Goal: Task Accomplishment & Management: Complete application form

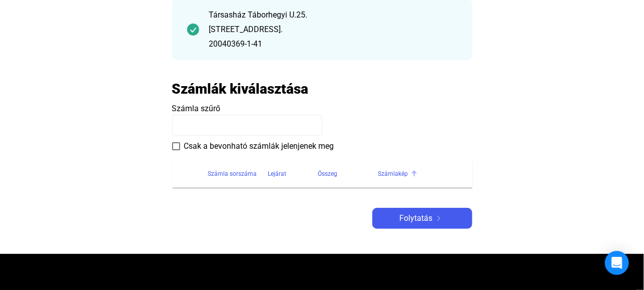
scroll to position [150, 0]
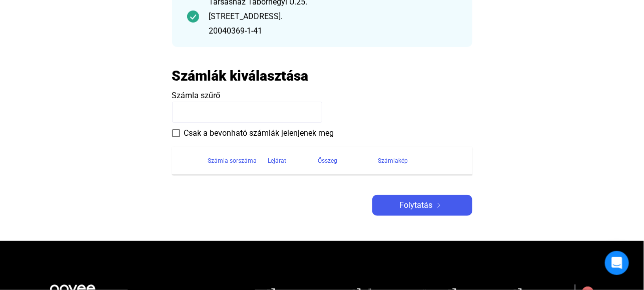
click at [195, 107] on input at bounding box center [247, 112] width 150 height 21
paste input "**********"
type input "**********"
click at [176, 131] on span at bounding box center [176, 133] width 8 height 8
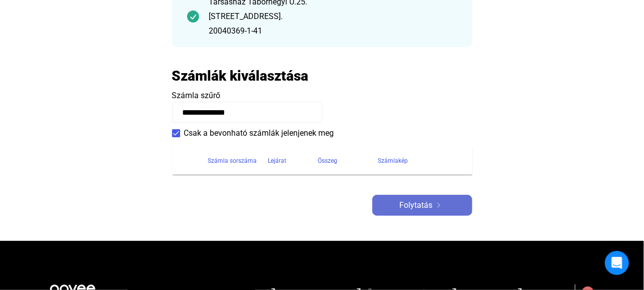
click at [419, 205] on span "Folytatás" at bounding box center [416, 205] width 33 height 12
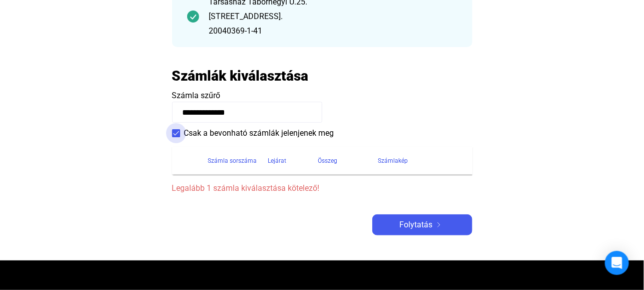
click at [174, 132] on span at bounding box center [176, 133] width 8 height 8
click at [176, 133] on span at bounding box center [176, 133] width 8 height 8
click at [258, 110] on input "**********" at bounding box center [247, 112] width 150 height 21
click at [261, 76] on h2 "Számlák kiválasztása" at bounding box center [240, 76] width 137 height 18
click at [221, 168] on th "Számla sorszáma" at bounding box center [238, 161] width 60 height 28
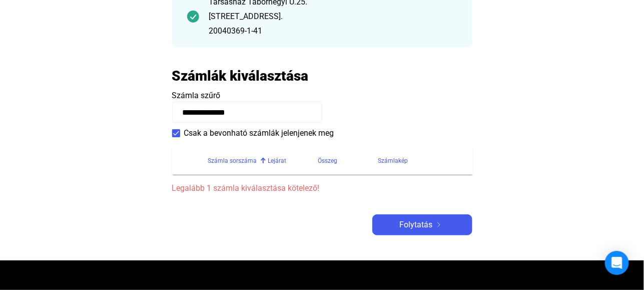
click at [232, 187] on span "Legalább 1 számla kiválasztása kötelező!" at bounding box center [322, 188] width 300 height 12
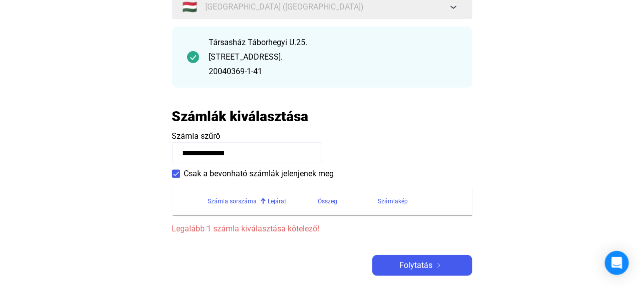
scroll to position [0, 0]
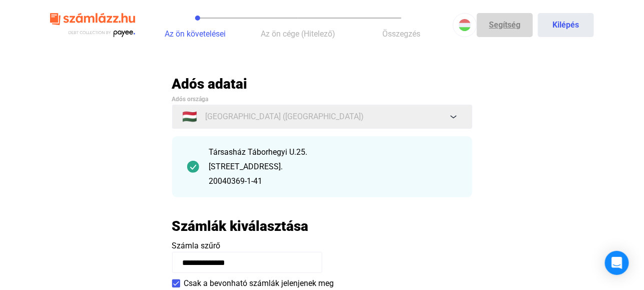
click at [506, 22] on link "Segítség" at bounding box center [505, 25] width 56 height 24
click at [410, 37] on span "Összegzés" at bounding box center [402, 34] width 38 height 10
click at [305, 36] on span "Az ön cége (Hitelező)" at bounding box center [298, 34] width 75 height 10
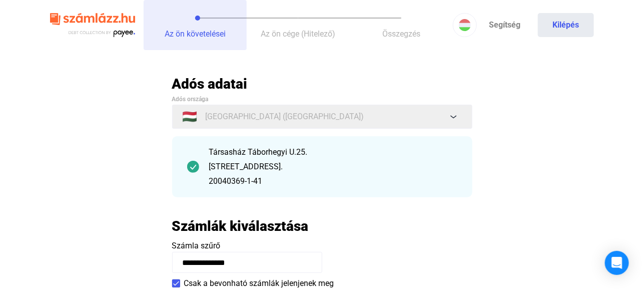
click at [216, 35] on span "Az ön követelései" at bounding box center [195, 34] width 61 height 10
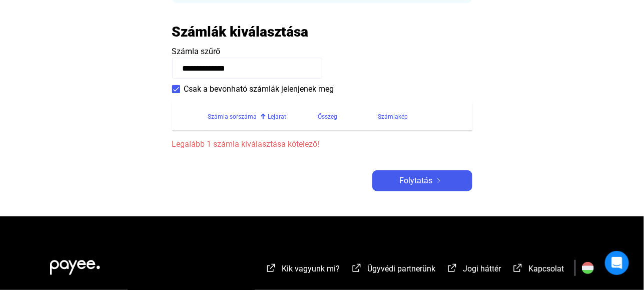
scroll to position [200, 0]
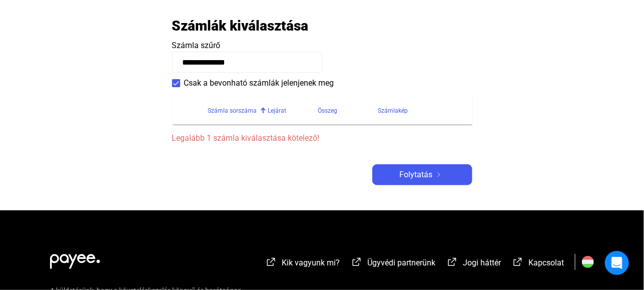
click at [231, 57] on input "**********" at bounding box center [247, 62] width 150 height 21
drag, startPoint x: 260, startPoint y: 58, endPoint x: 167, endPoint y: 63, distance: 93.3
click at [167, 63] on main "**********" at bounding box center [322, 42] width 644 height 335
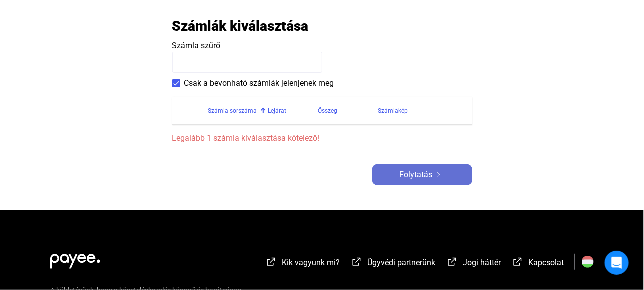
click at [424, 176] on span "Folytatás" at bounding box center [416, 175] width 33 height 12
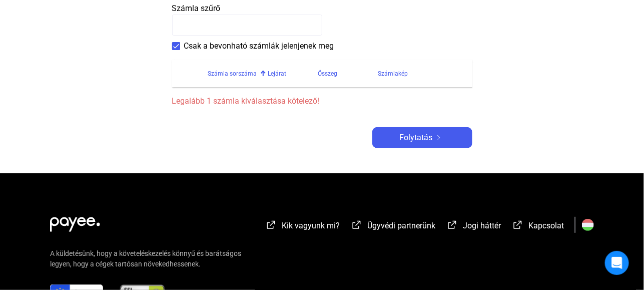
scroll to position [300, 0]
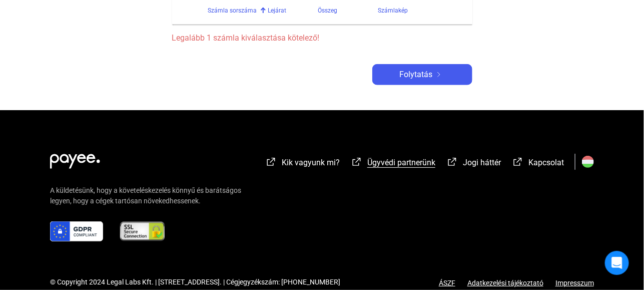
click at [411, 161] on span "Ügyvédi partnerünk" at bounding box center [402, 163] width 68 height 10
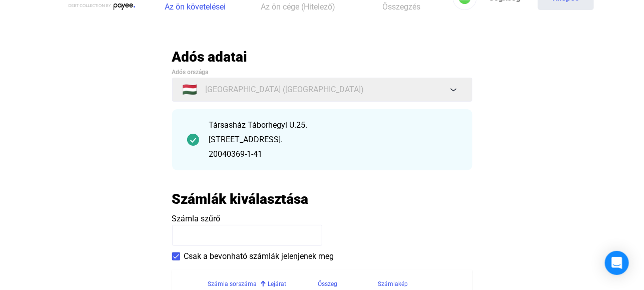
scroll to position [0, 0]
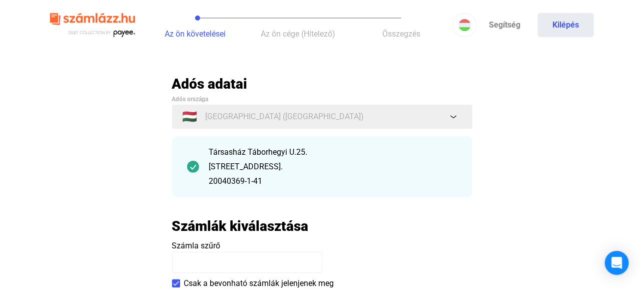
click at [272, 153] on div "Társasház Táborhegyi U.25." at bounding box center [333, 152] width 248 height 12
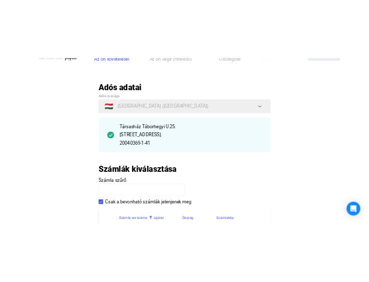
scroll to position [50, 0]
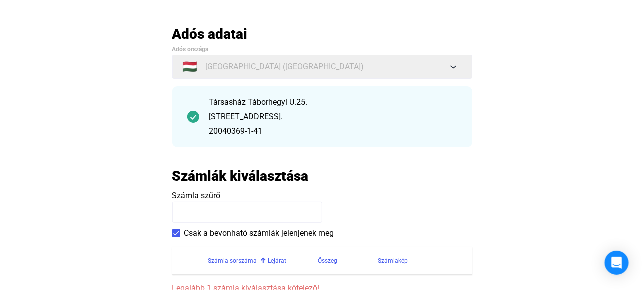
click at [249, 175] on h2 "Számlák kiválasztása" at bounding box center [240, 176] width 137 height 18
click at [188, 195] on span "Számla szűrő" at bounding box center [196, 196] width 49 height 10
click at [189, 209] on input at bounding box center [247, 212] width 150 height 21
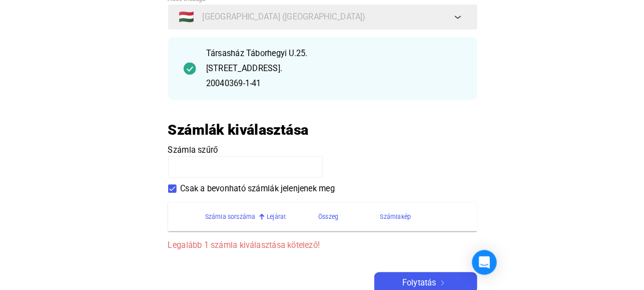
scroll to position [0, 0]
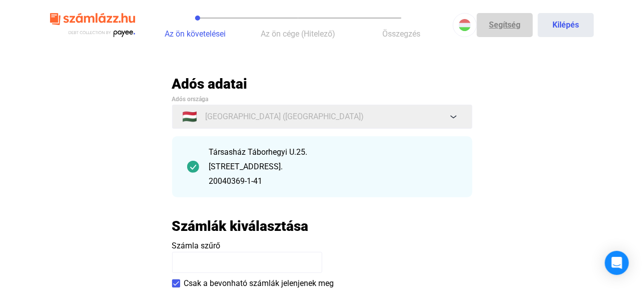
click at [508, 26] on link "Segítség" at bounding box center [505, 25] width 56 height 24
click at [210, 16] on button "Az ön követelései" at bounding box center [195, 25] width 103 height 50
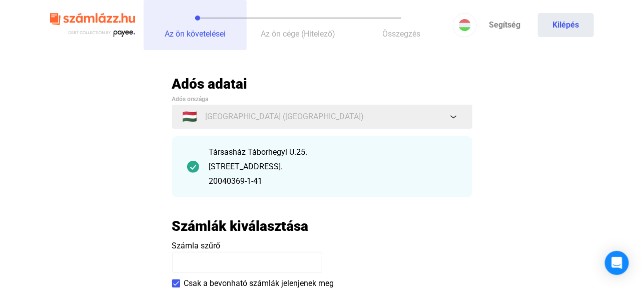
click at [210, 16] on button "Az ön követelései" at bounding box center [195, 25] width 103 height 50
click at [208, 15] on button "Az ön követelései" at bounding box center [195, 25] width 103 height 50
drag, startPoint x: 196, startPoint y: 19, endPoint x: 213, endPoint y: 18, distance: 17.5
click at [213, 18] on button "Az ön követelései" at bounding box center [195, 25] width 103 height 50
click at [224, 35] on span "Az ön követelései" at bounding box center [195, 34] width 61 height 10
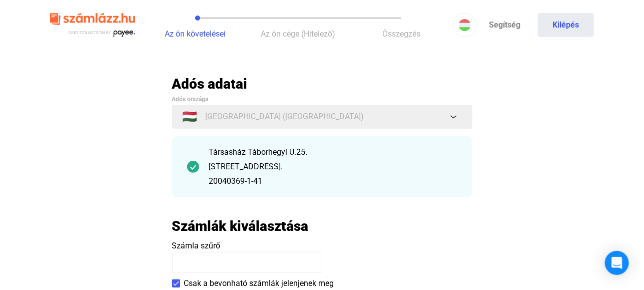
click at [105, 24] on img at bounding box center [92, 25] width 85 height 33
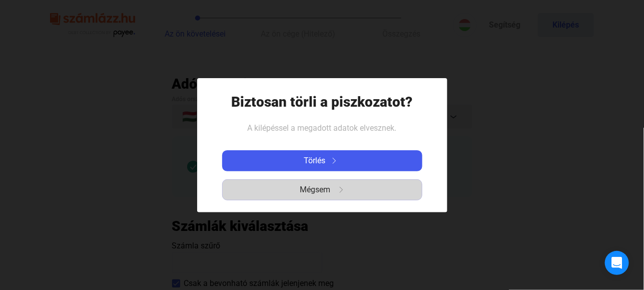
click at [323, 186] on span "Mégsem" at bounding box center [315, 190] width 31 height 12
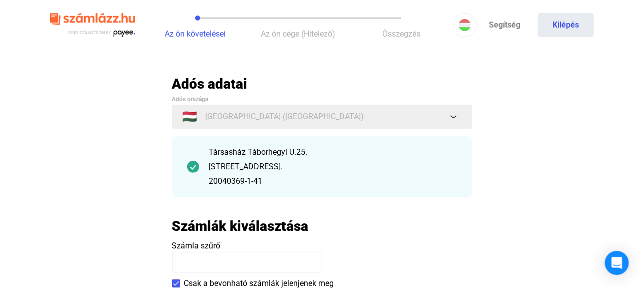
scroll to position [50, 0]
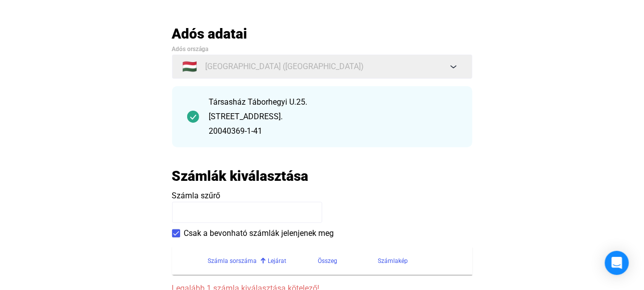
click at [450, 124] on div "Társasház Táborhegyi U.25. [STREET_ADDRESS]. 20040369-1-41" at bounding box center [333, 116] width 248 height 41
click at [310, 181] on div "Számlák kiválasztása" at bounding box center [322, 176] width 300 height 18
click at [248, 192] on payee-form-field "Számla szűrő" at bounding box center [322, 206] width 300 height 33
click at [311, 209] on input at bounding box center [247, 212] width 150 height 21
click at [324, 212] on payee-form-field "Számla szűrő" at bounding box center [322, 206] width 300 height 33
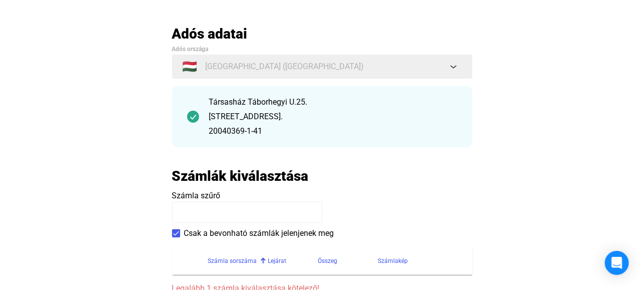
click at [307, 214] on input at bounding box center [247, 212] width 150 height 21
click at [178, 232] on span at bounding box center [176, 233] width 8 height 8
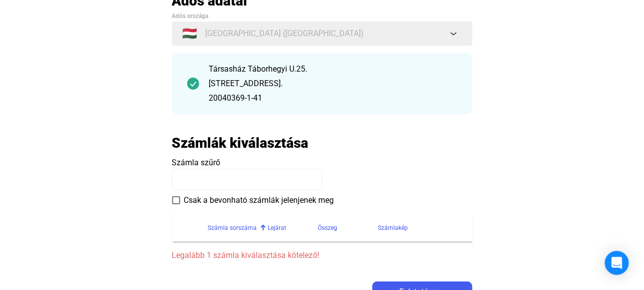
scroll to position [100, 0]
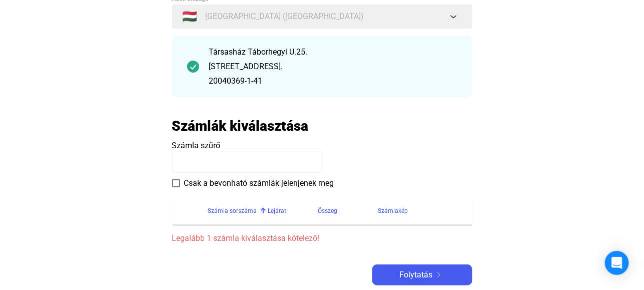
click at [221, 212] on div "Számla sorszáma" at bounding box center [232, 211] width 49 height 12
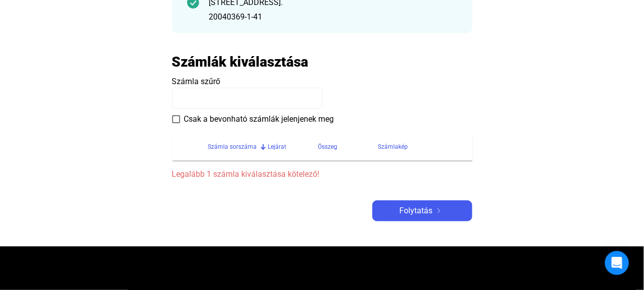
scroll to position [200, 0]
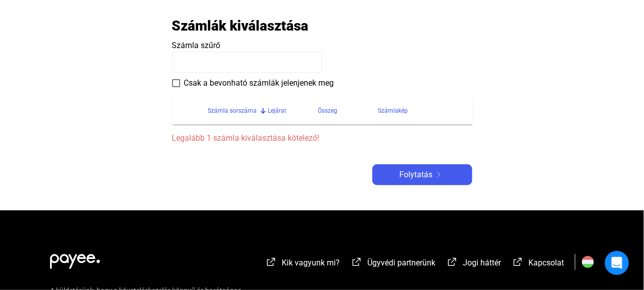
click at [230, 141] on span "Legalább 1 számla kiválasztása kötelező!" at bounding box center [322, 138] width 300 height 12
click at [231, 113] on div "Számla sorszáma" at bounding box center [232, 111] width 49 height 12
click at [180, 85] on span at bounding box center [176, 83] width 8 height 8
click at [177, 82] on span at bounding box center [176, 83] width 8 height 8
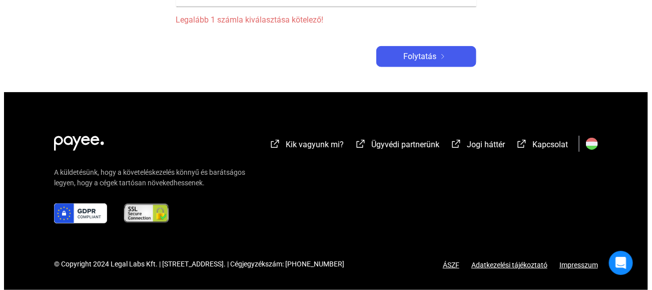
scroll to position [0, 0]
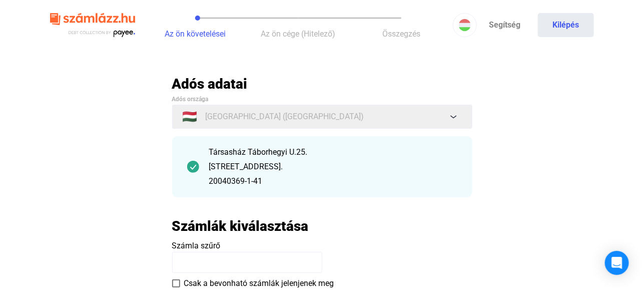
click at [460, 192] on div "Társasház Táborhegyi U.25. [STREET_ADDRESS]. 20040369-1-41" at bounding box center [322, 166] width 300 height 61
click at [377, 151] on div "Társasház Táborhegyi U.25." at bounding box center [333, 152] width 248 height 12
click at [191, 168] on img at bounding box center [193, 167] width 12 height 12
click at [191, 167] on img at bounding box center [193, 167] width 12 height 12
click at [230, 184] on div "20040369-1-41" at bounding box center [333, 181] width 248 height 12
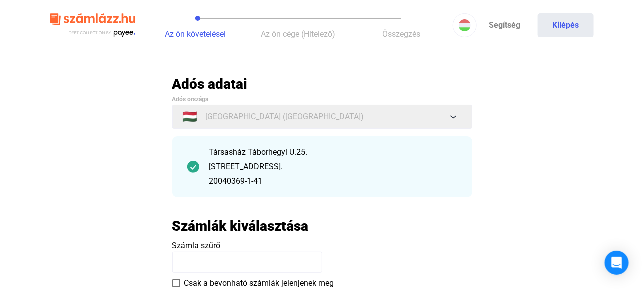
click at [194, 167] on img at bounding box center [193, 167] width 12 height 12
click at [196, 163] on img at bounding box center [193, 167] width 12 height 12
click at [196, 162] on img at bounding box center [193, 167] width 12 height 12
click at [192, 183] on div "Társasház Táborhegyi U.25. [STREET_ADDRESS]. 20040369-1-41" at bounding box center [322, 166] width 300 height 61
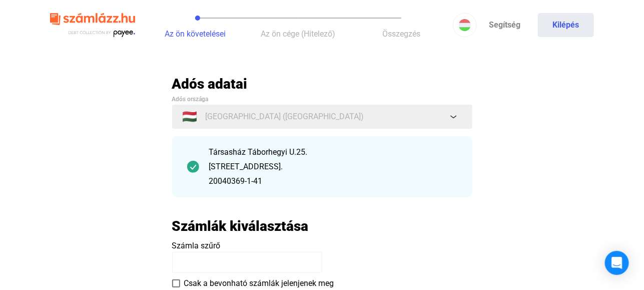
click at [192, 182] on div "Társasház Táborhegyi U.25. [STREET_ADDRESS]. 20040369-1-41" at bounding box center [322, 166] width 300 height 61
click at [187, 171] on img at bounding box center [193, 167] width 12 height 12
click at [569, 25] on button "Kilépés" at bounding box center [566, 25] width 56 height 24
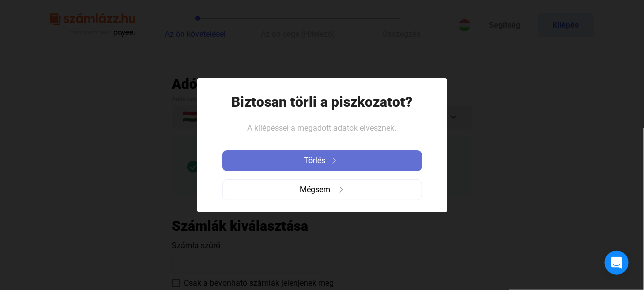
click at [317, 159] on span "Törlés" at bounding box center [315, 161] width 22 height 12
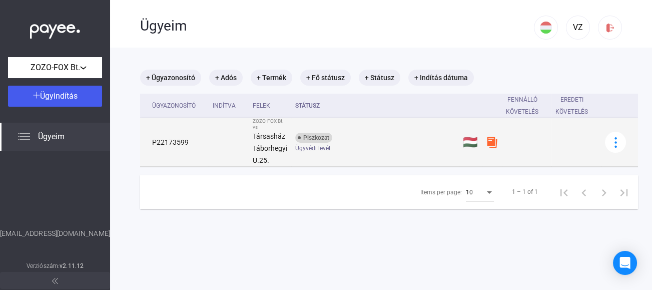
click at [311, 150] on span "Ügyvédi levél" at bounding box center [312, 148] width 35 height 12
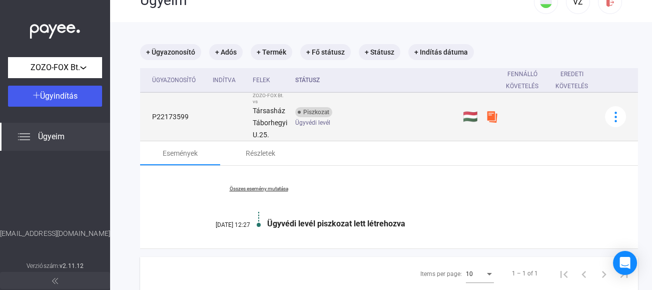
scroll to position [50, 0]
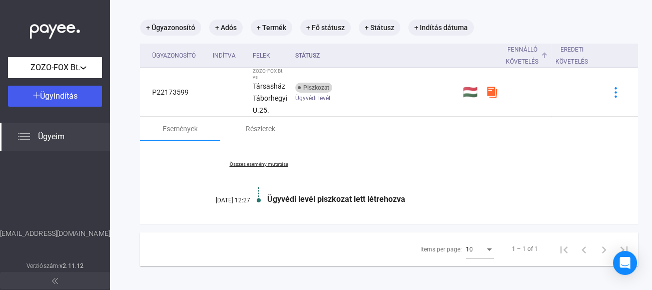
click at [524, 56] on div "Fennálló követelés" at bounding box center [522, 56] width 33 height 24
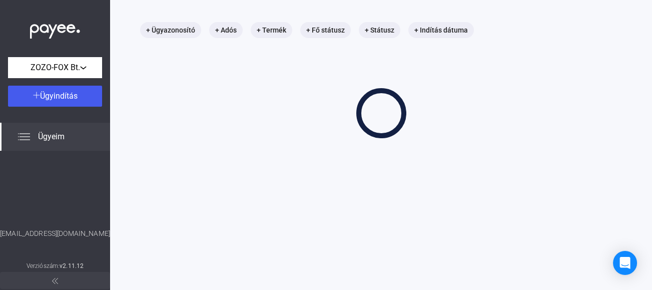
scroll to position [48, 0]
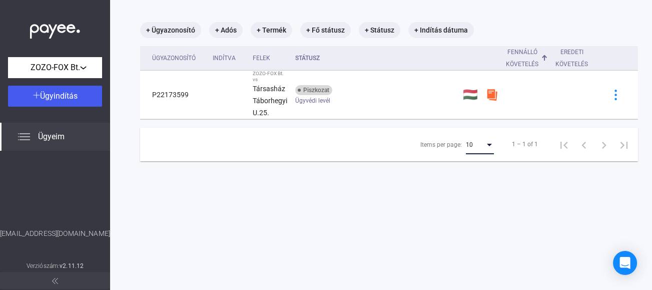
click at [487, 144] on div "Items per page:" at bounding box center [489, 145] width 5 height 3
click at [426, 211] on div at bounding box center [326, 145] width 652 height 290
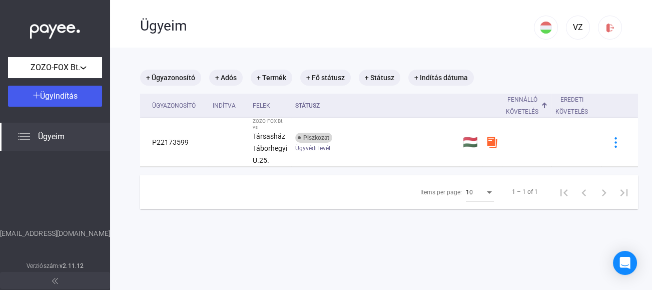
scroll to position [0, 0]
click at [280, 75] on mat-chip "+ Termék" at bounding box center [272, 78] width 42 height 16
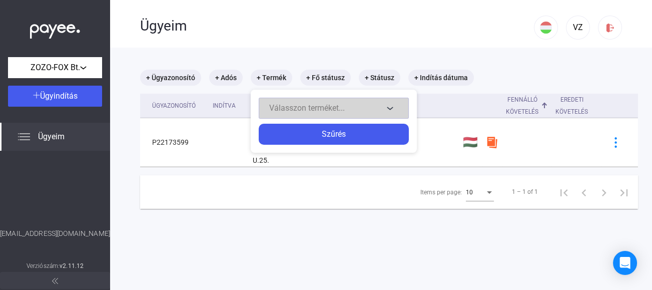
click at [389, 105] on button "Válasszon terméket..." at bounding box center [334, 108] width 150 height 21
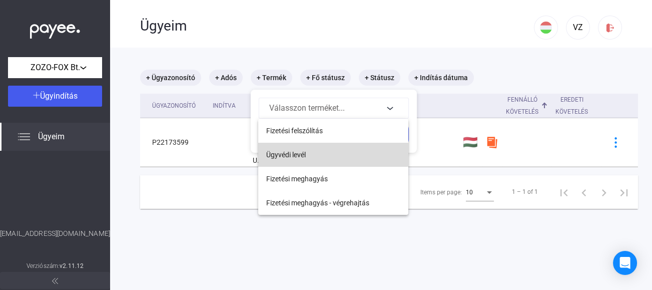
click at [289, 154] on span "Ügyvédi levél" at bounding box center [286, 155] width 40 height 12
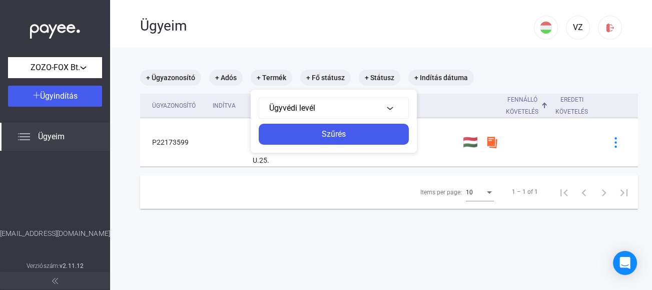
click at [348, 161] on div at bounding box center [326, 145] width 652 height 290
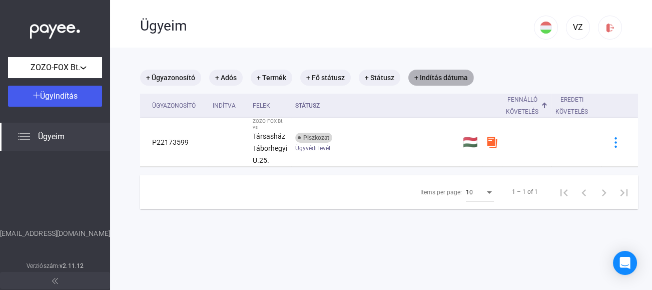
click at [426, 78] on mat-chip "+ Indítás dátuma" at bounding box center [442, 78] width 66 height 16
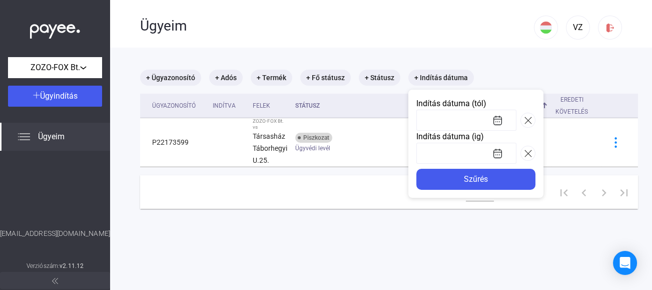
click at [353, 209] on div at bounding box center [326, 145] width 652 height 290
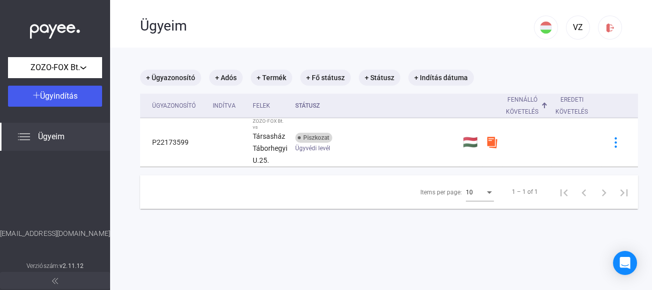
click at [527, 108] on div "Fennálló követelés" at bounding box center [522, 106] width 33 height 24
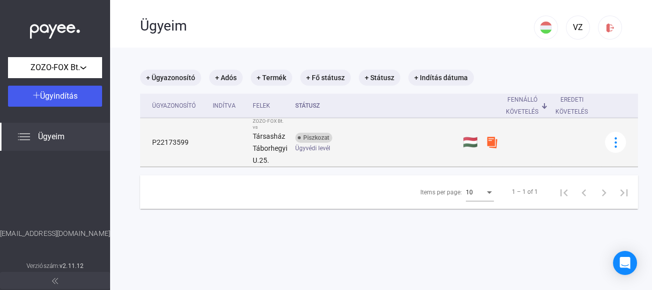
click at [490, 143] on img at bounding box center [492, 142] width 12 height 12
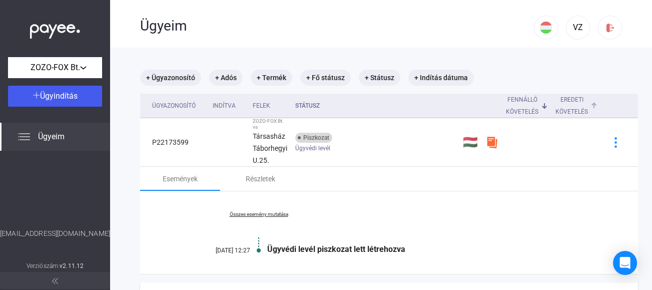
click at [565, 112] on div "Eredeti követelés" at bounding box center [572, 106] width 33 height 24
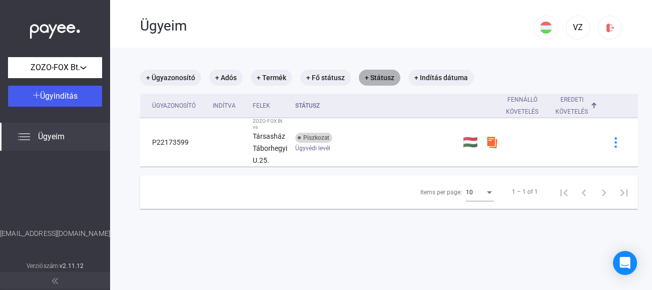
click at [386, 77] on mat-chip "+ Státusz" at bounding box center [380, 78] width 42 height 16
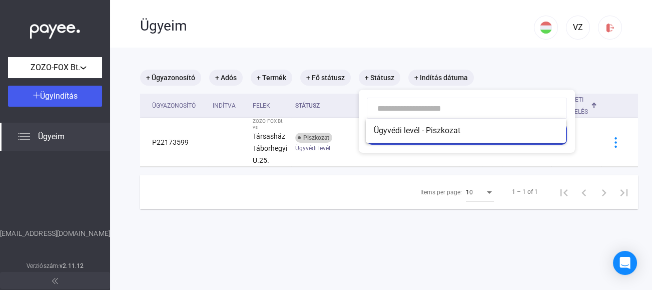
click at [433, 79] on div at bounding box center [326, 145] width 652 height 290
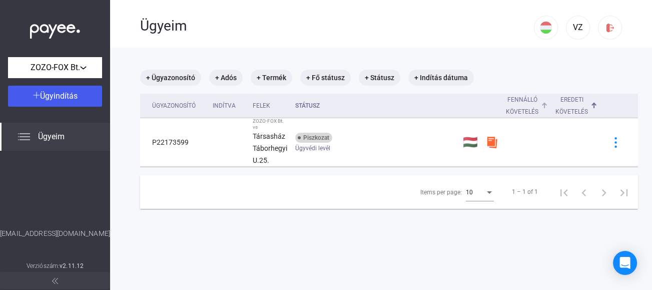
click at [524, 108] on div "Fennálló követelés" at bounding box center [522, 106] width 33 height 24
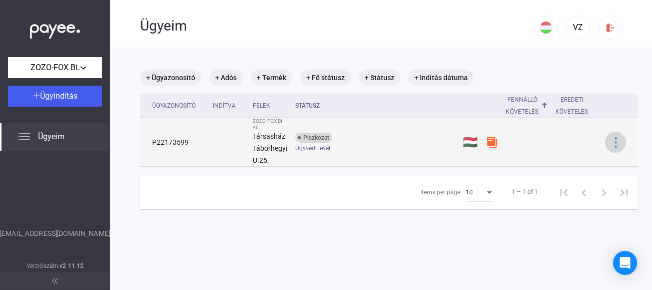
click at [611, 143] on img at bounding box center [616, 142] width 11 height 11
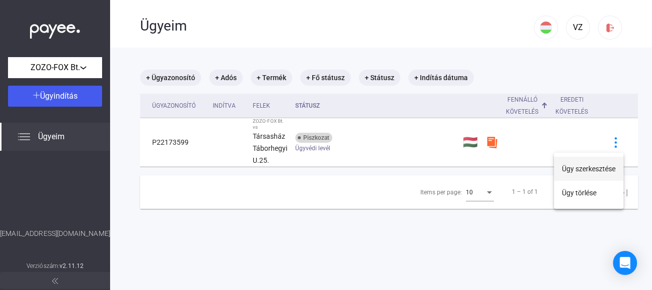
click at [600, 168] on button "Ügy szerkesztése" at bounding box center [589, 169] width 70 height 24
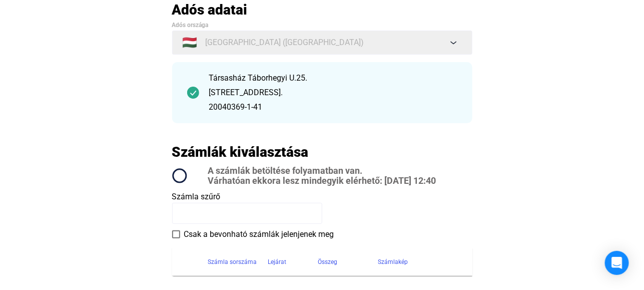
scroll to position [100, 0]
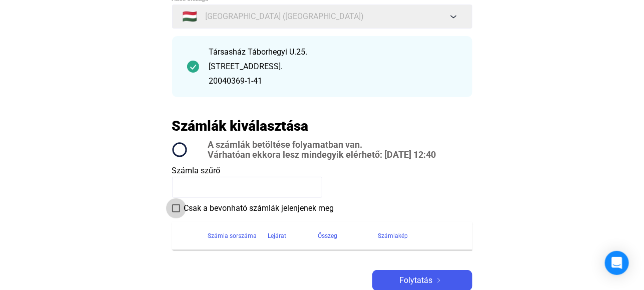
click at [176, 208] on span at bounding box center [176, 208] width 8 height 8
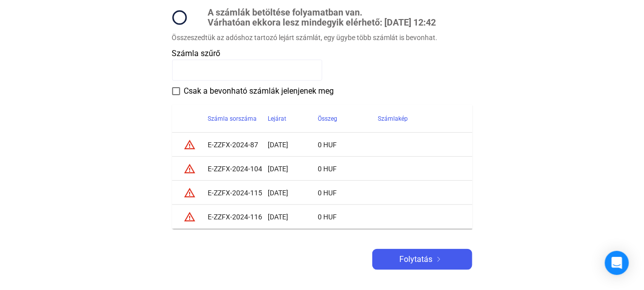
scroll to position [200, 0]
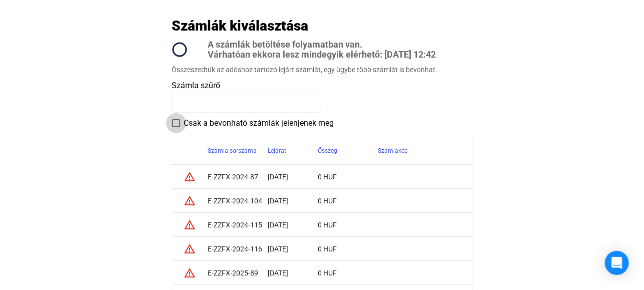
click at [177, 122] on span at bounding box center [176, 123] width 8 height 8
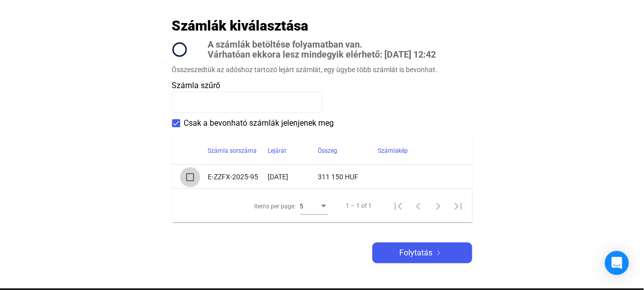
click at [190, 176] on span at bounding box center [190, 177] width 8 height 8
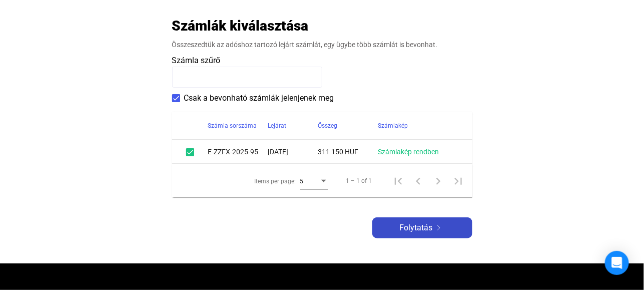
click at [419, 227] on span "Folytatás" at bounding box center [416, 228] width 33 height 12
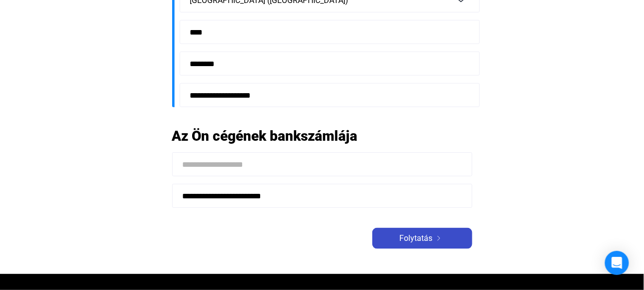
scroll to position [300, 0]
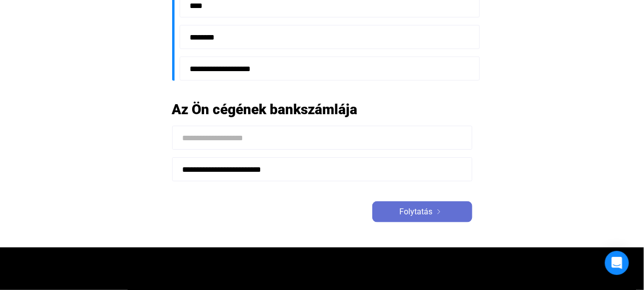
click at [418, 212] on span "Folytatás" at bounding box center [416, 212] width 33 height 12
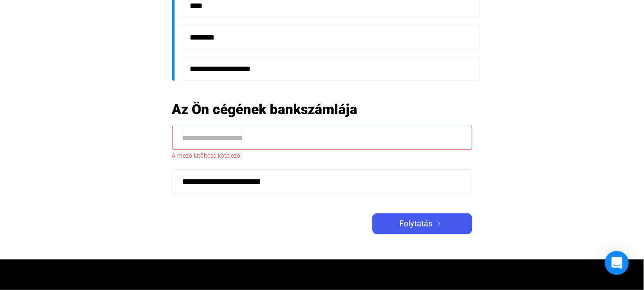
click at [179, 136] on input at bounding box center [322, 138] width 300 height 24
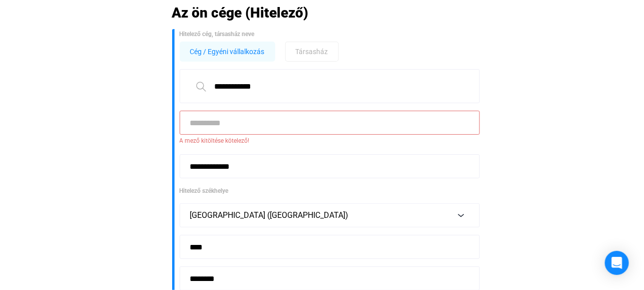
scroll to position [62, 0]
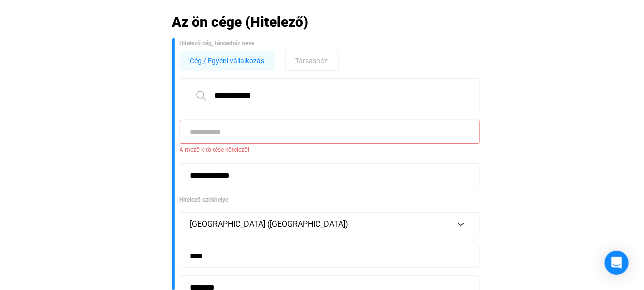
click at [200, 132] on input at bounding box center [330, 132] width 300 height 24
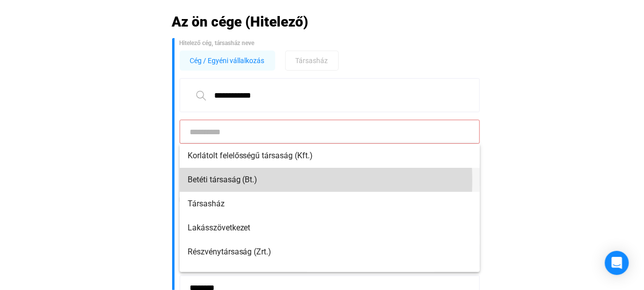
click at [217, 180] on span "Betéti társaság (Bt.)" at bounding box center [330, 180] width 284 height 12
type input "**********"
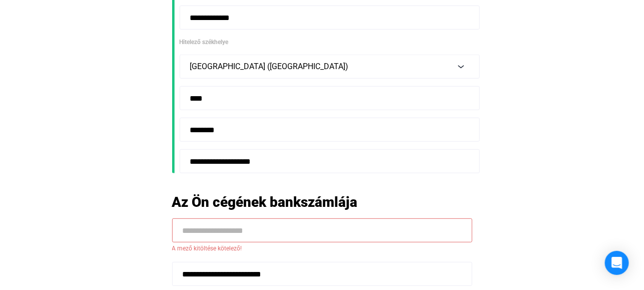
scroll to position [212, 0]
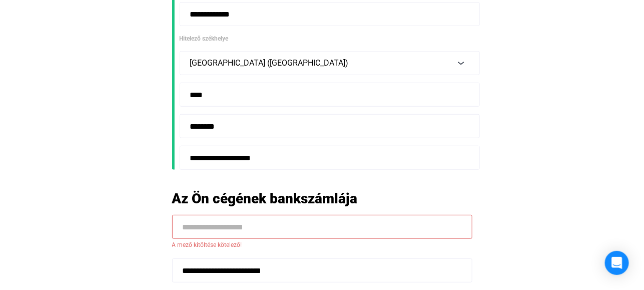
click at [189, 225] on input at bounding box center [322, 227] width 300 height 24
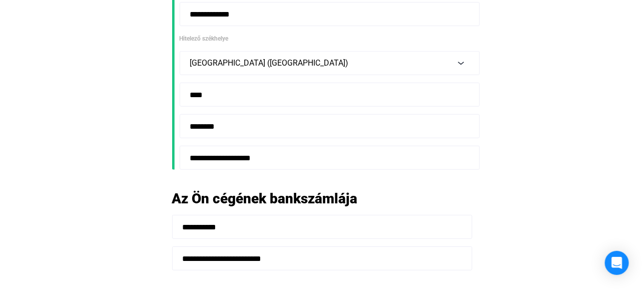
type input "**********"
click at [294, 239] on form "**********" at bounding box center [322, 243] width 300 height 56
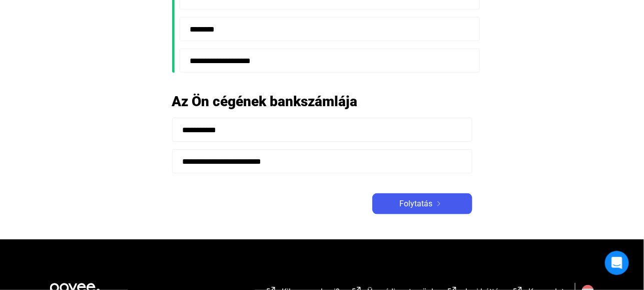
scroll to position [312, 0]
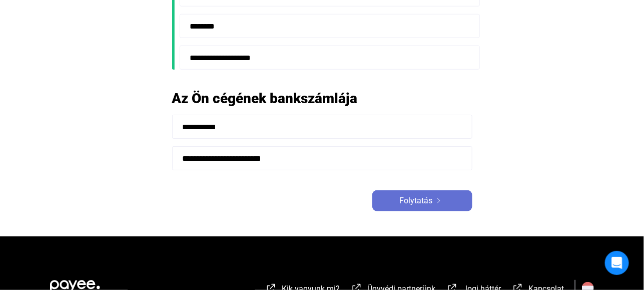
click at [422, 201] on span "Folytatás" at bounding box center [416, 201] width 33 height 12
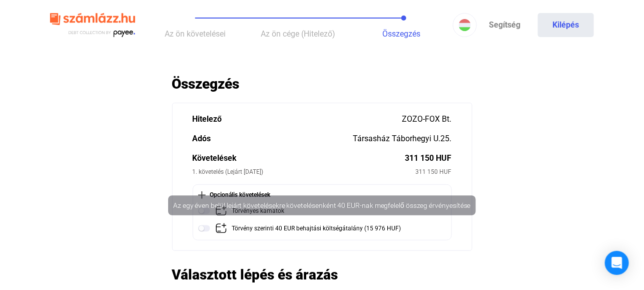
click at [203, 228] on img at bounding box center [204, 228] width 12 height 12
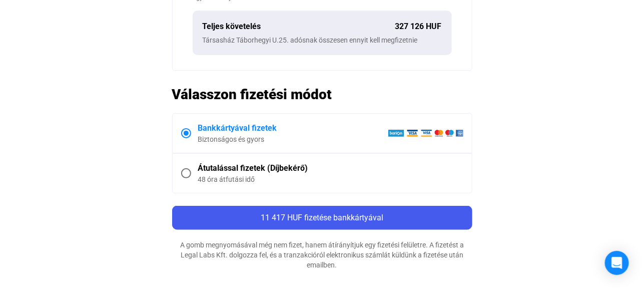
scroll to position [401, 0]
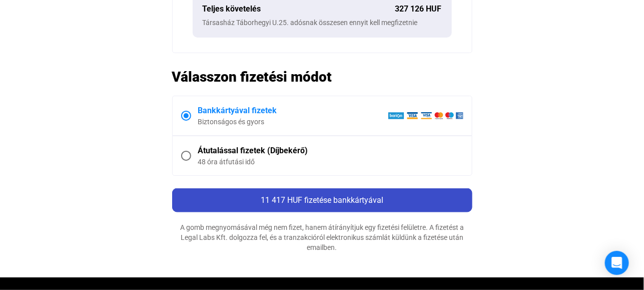
click at [317, 199] on span "11 417 HUF fizetése bankkártyával" at bounding box center [322, 200] width 123 height 10
